Goal: Task Accomplishment & Management: Use online tool/utility

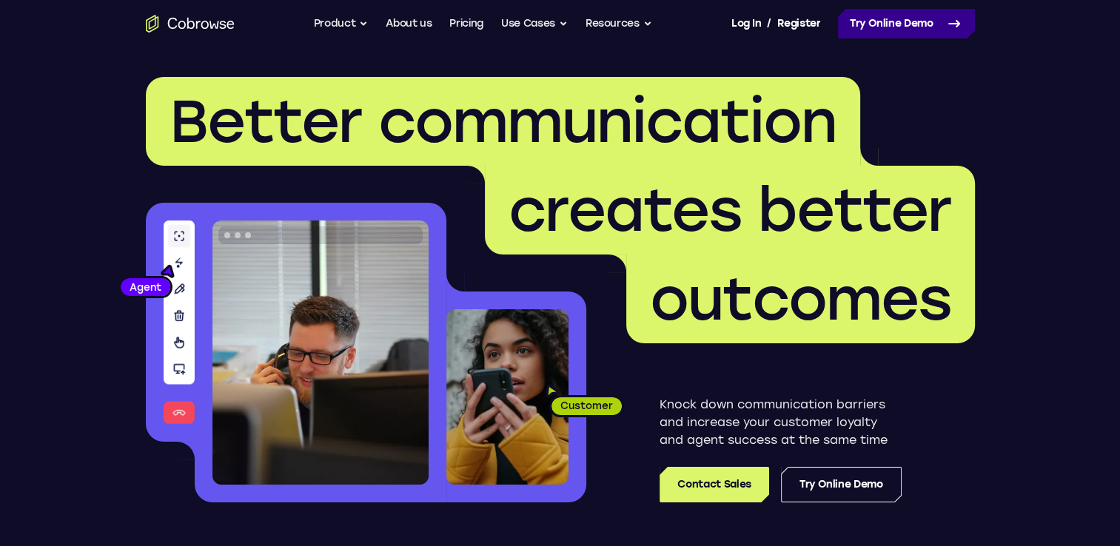
click at [873, 18] on link "Try Online Demo" at bounding box center [906, 24] width 137 height 30
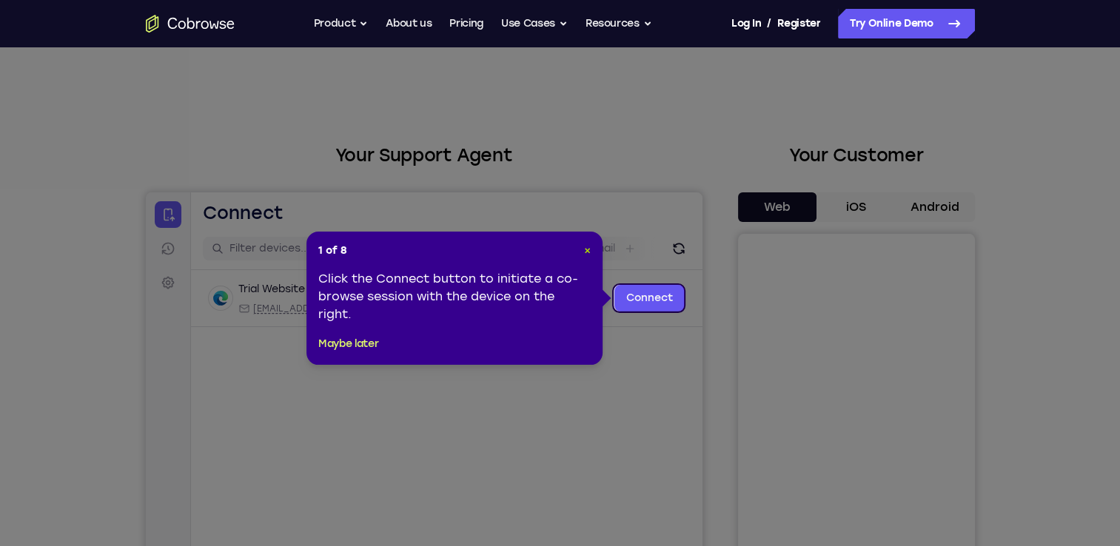
click at [587, 251] on span "×" at bounding box center [587, 250] width 7 height 13
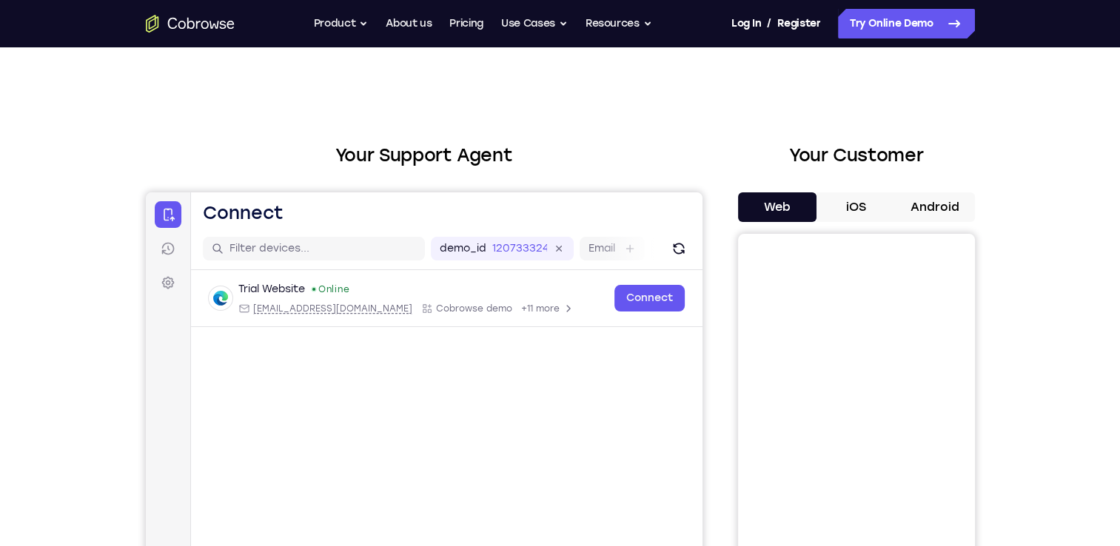
click at [958, 211] on button "Android" at bounding box center [934, 207] width 79 height 30
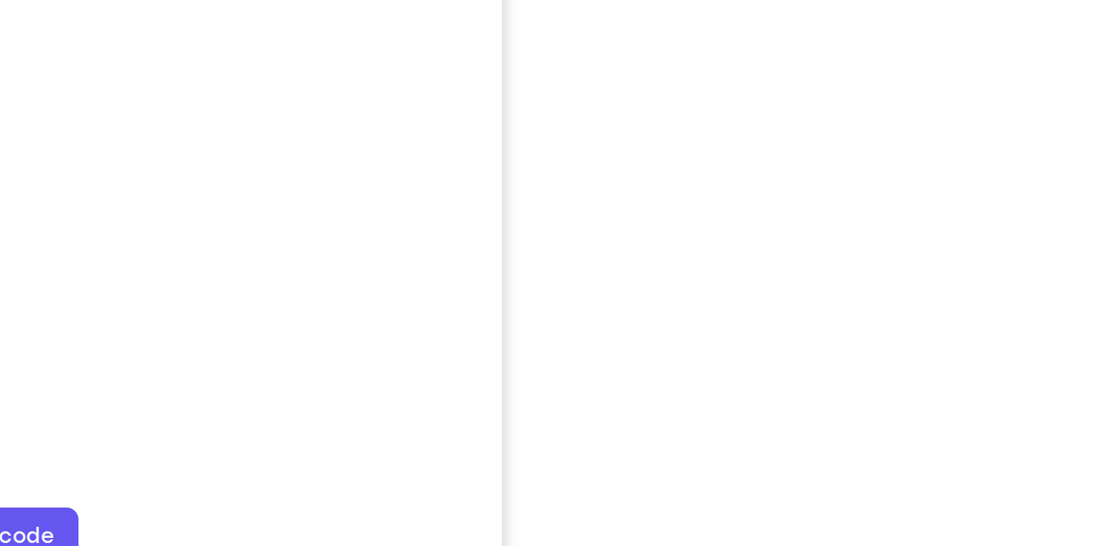
scroll to position [181, 0]
drag, startPoint x: 892, startPoint y: 377, endPoint x: 734, endPoint y: 327, distance: 165.9
click at [734, 327] on div "Your Support Agent Your Customer Web iOS Android" at bounding box center [560, 235] width 829 height 547
drag, startPoint x: 753, startPoint y: 342, endPoint x: 723, endPoint y: 392, distance: 58.4
click at [723, 392] on div "Your Support Agent Your Customer Web iOS Android" at bounding box center [560, 235] width 829 height 547
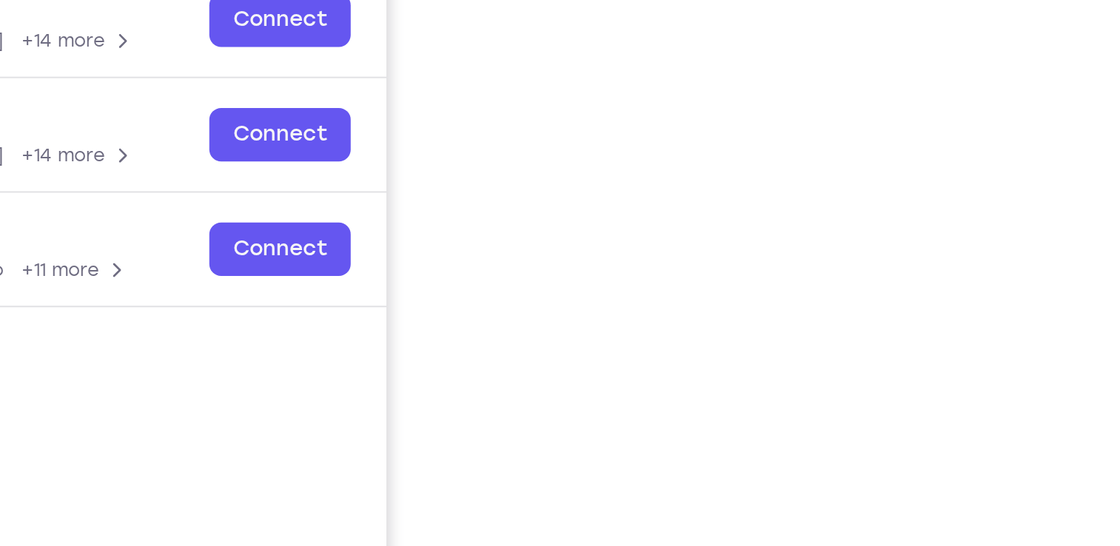
scroll to position [155, 0]
